Goal: Check status: Check status

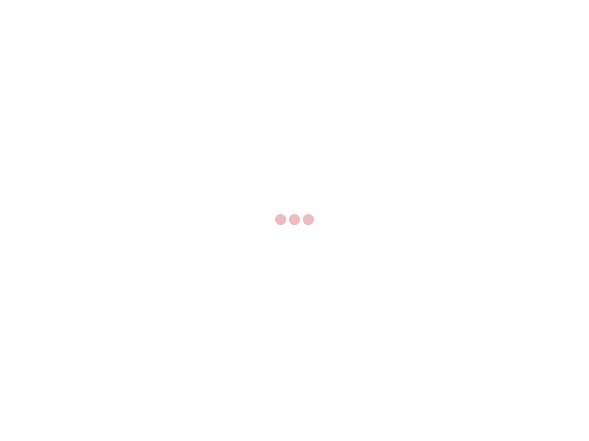
select select "US"
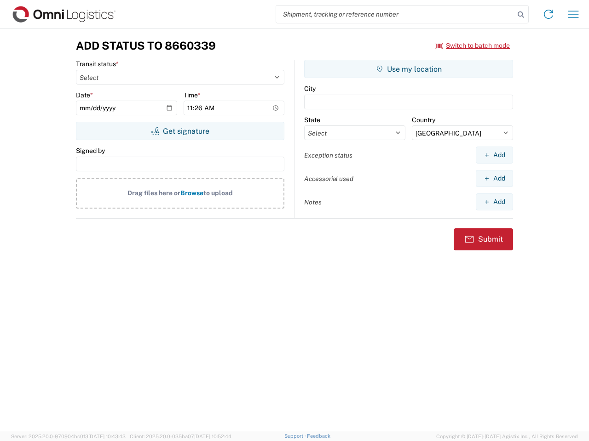
click at [395, 14] on input "search" at bounding box center [395, 14] width 238 height 17
click at [521, 15] on icon at bounding box center [520, 14] width 13 height 13
click at [548, 14] on icon at bounding box center [548, 14] width 15 height 15
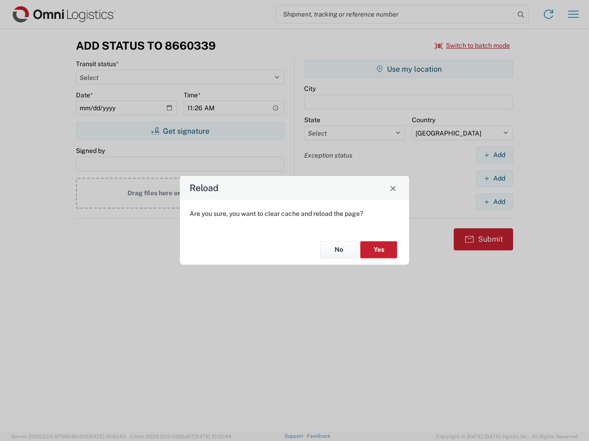
click at [472, 46] on div "Reload Are you sure, you want to clear cache and reload the page? No Yes" at bounding box center [294, 220] width 589 height 441
click at [180, 131] on div "Reload Are you sure, you want to clear cache and reload the page? No Yes" at bounding box center [294, 220] width 589 height 441
click at [408, 69] on div "Reload Are you sure, you want to clear cache and reload the page? No Yes" at bounding box center [294, 220] width 589 height 441
click at [494, 155] on div "Reload Are you sure, you want to clear cache and reload the page? No Yes" at bounding box center [294, 220] width 589 height 441
click at [494, 178] on div "Reload Are you sure, you want to clear cache and reload the page? No Yes" at bounding box center [294, 220] width 589 height 441
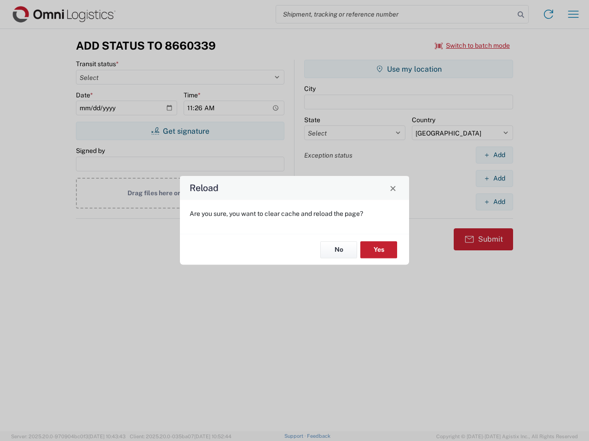
click at [494, 202] on div "Reload Are you sure, you want to clear cache and reload the page? No Yes" at bounding box center [294, 220] width 589 height 441
